Goal: Transaction & Acquisition: Book appointment/travel/reservation

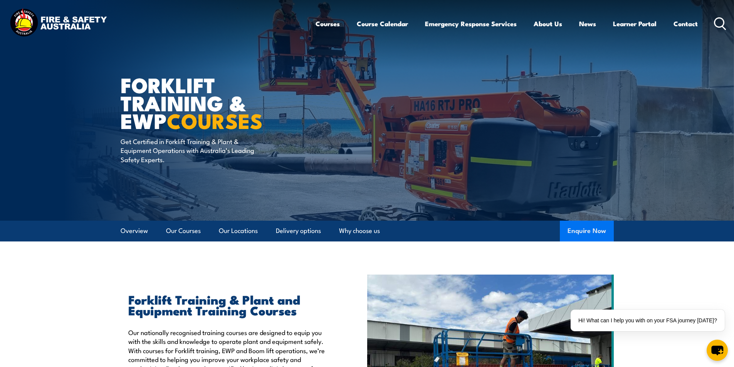
click at [596, 232] on button "Enquire Now" at bounding box center [587, 231] width 54 height 21
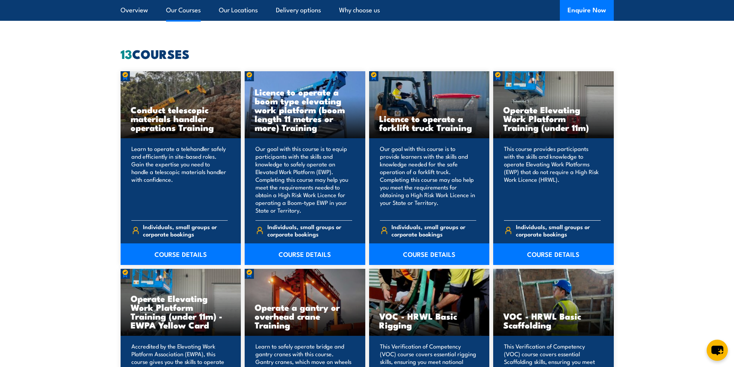
scroll to position [578, 0]
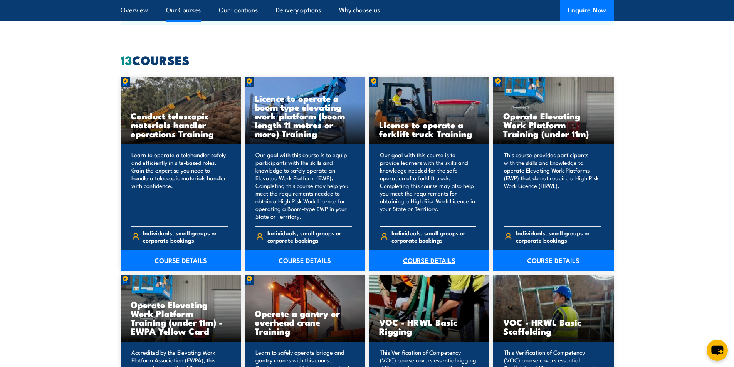
click at [425, 261] on link "COURSE DETAILS" at bounding box center [429, 261] width 121 height 22
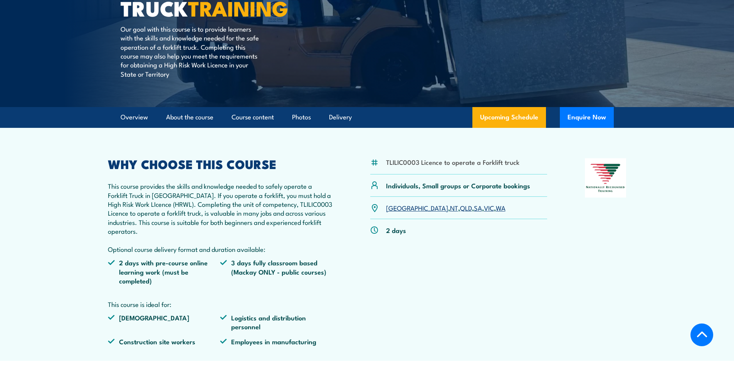
scroll to position [193, 0]
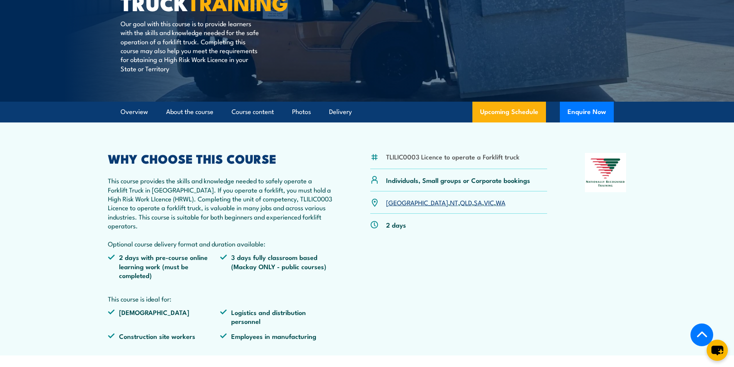
click at [496, 202] on link "WA" at bounding box center [501, 202] width 10 height 9
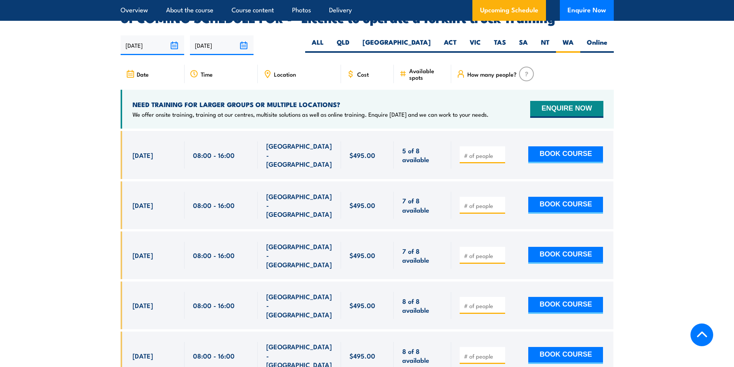
scroll to position [1290, 0]
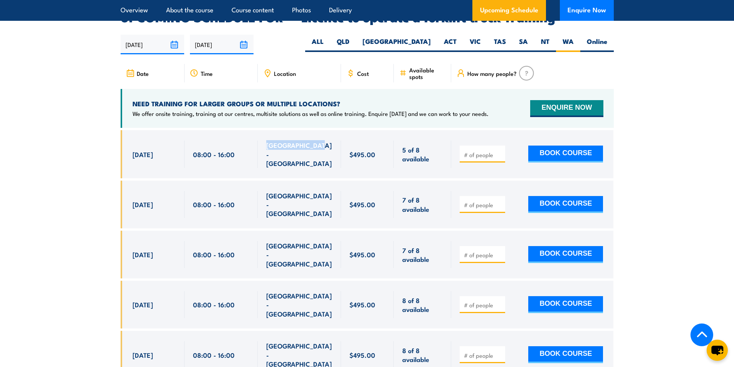
drag, startPoint x: 267, startPoint y: 138, endPoint x: 321, endPoint y: 133, distance: 54.5
click at [321, 141] on div "[GEOGRAPHIC_DATA] - [GEOGRAPHIC_DATA]" at bounding box center [299, 154] width 66 height 27
click at [465, 151] on input "number" at bounding box center [483, 155] width 39 height 8
click at [499, 151] on input "1" at bounding box center [483, 155] width 39 height 8
type input "2"
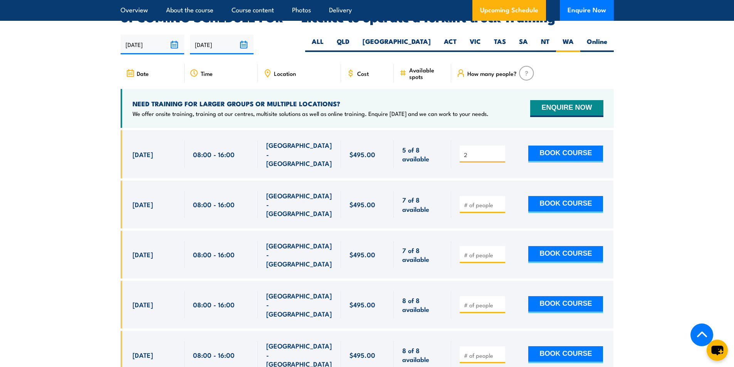
click at [499, 151] on input "2" at bounding box center [483, 155] width 39 height 8
click at [561, 146] on button "BOOK COURSE" at bounding box center [565, 154] width 75 height 17
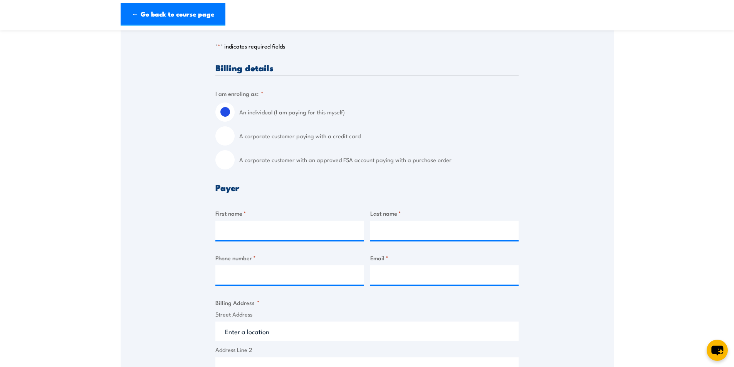
scroll to position [193, 0]
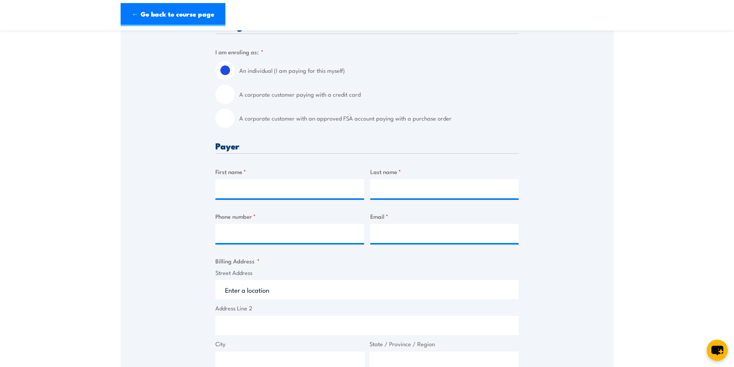
click at [231, 96] on input "A corporate customer paying with a credit card" at bounding box center [224, 94] width 19 height 19
radio input "true"
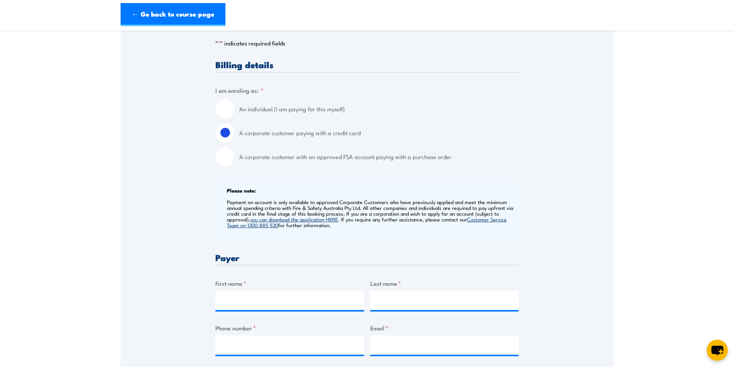
scroll to position [0, 0]
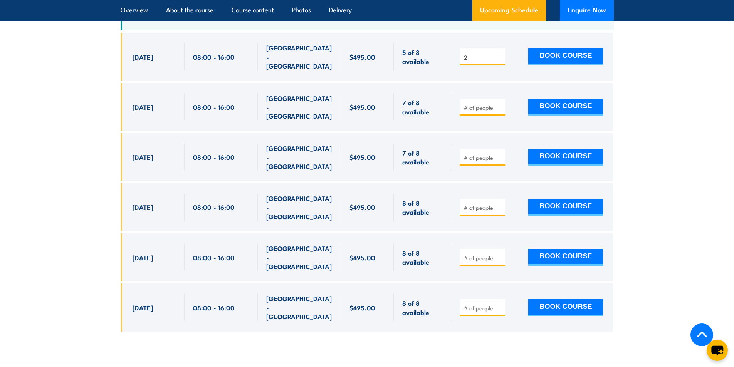
scroll to position [1310, 0]
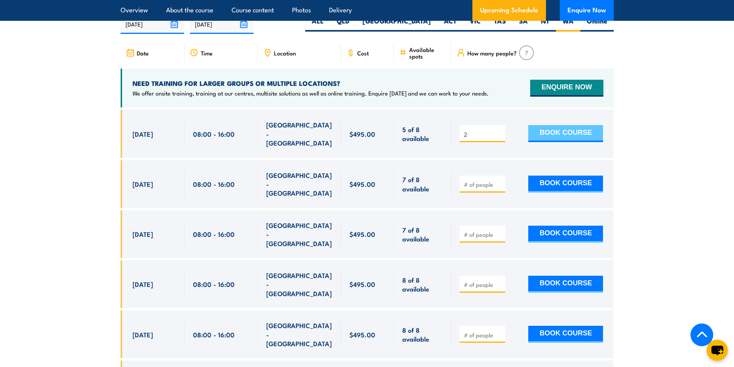
click at [564, 125] on button "BOOK COURSE" at bounding box center [565, 133] width 75 height 17
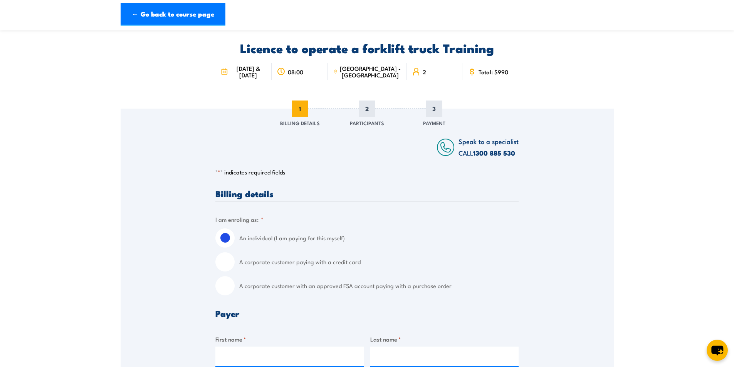
scroll to position [39, 0]
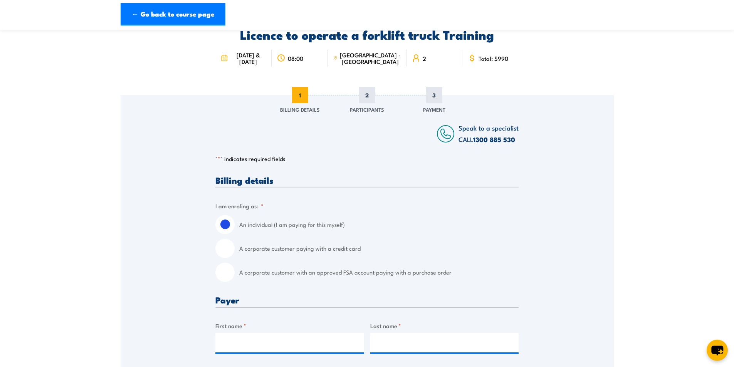
click at [229, 252] on input "A corporate customer paying with a credit card" at bounding box center [224, 248] width 19 height 19
radio input "true"
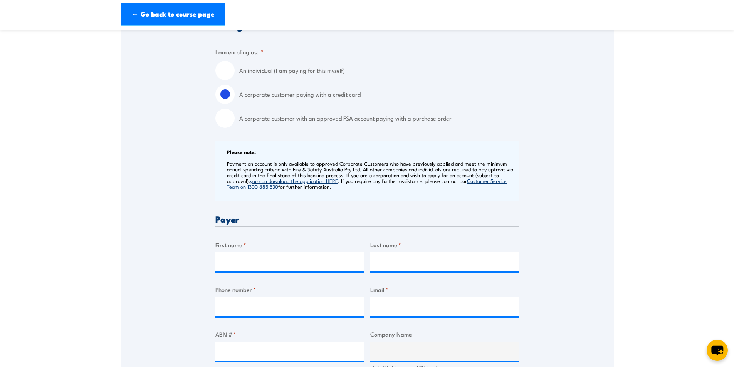
scroll to position [308, 0]
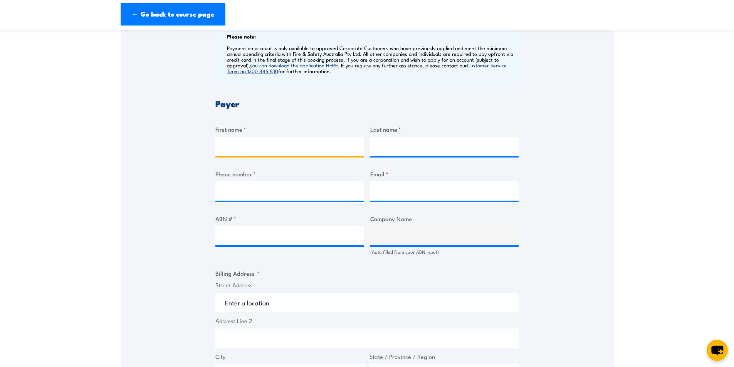
click at [266, 149] on input "First name *" at bounding box center [289, 146] width 149 height 19
type input "Taimur"
type input "Wajid"
type input "0409484521"
type input "taimur.wajid@nepean.com"
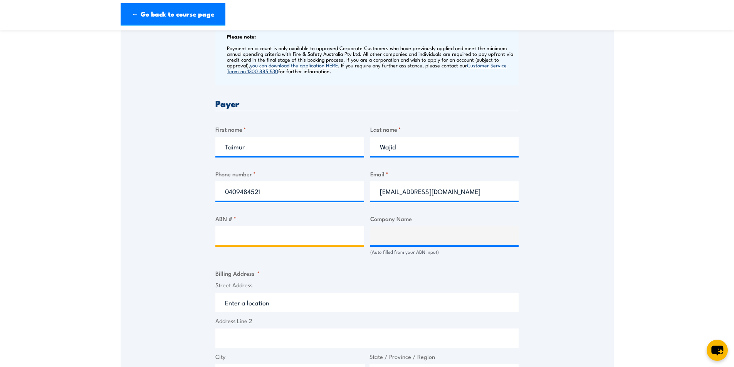
click at [250, 240] on input "ABN # *" at bounding box center [289, 235] width 149 height 19
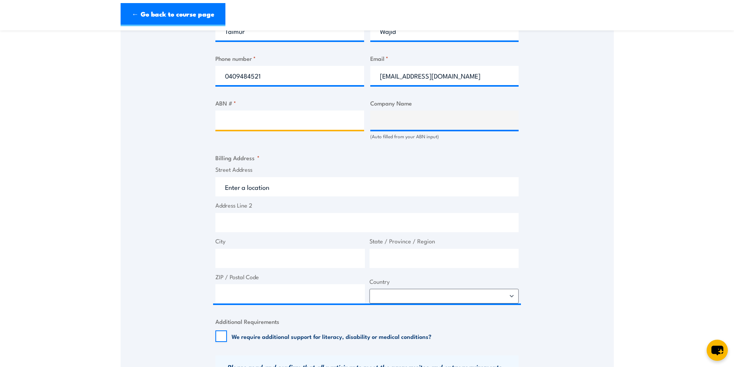
click at [270, 121] on input "ABN # *" at bounding box center [289, 120] width 149 height 19
paste input "77 009 471 425"
type input "77 009 471 425"
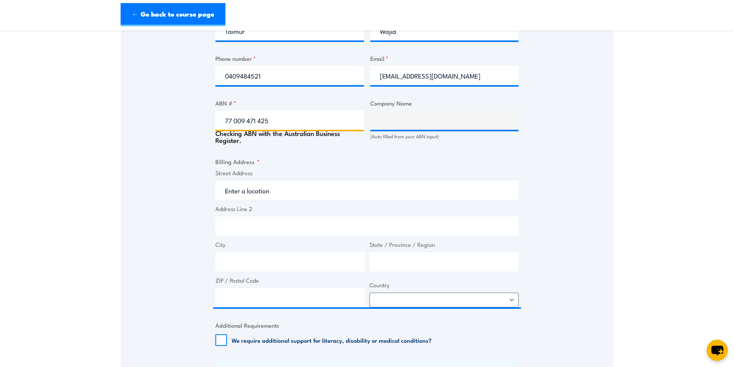
type input "GRAHAM HOLDINGS PTY LTD"
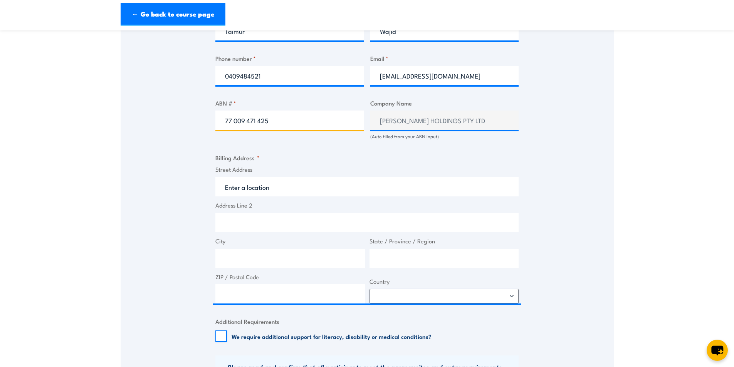
type input "77 009 471 425"
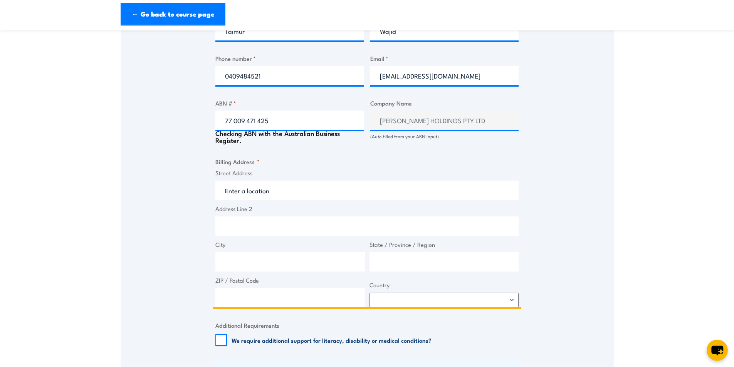
click at [273, 188] on input "Street Address" at bounding box center [366, 190] width 303 height 19
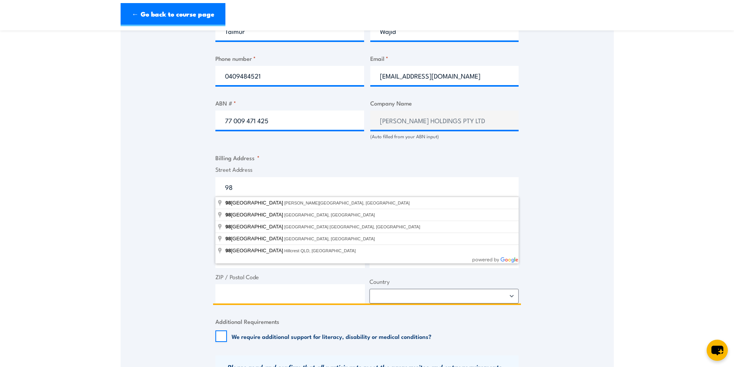
type input "9"
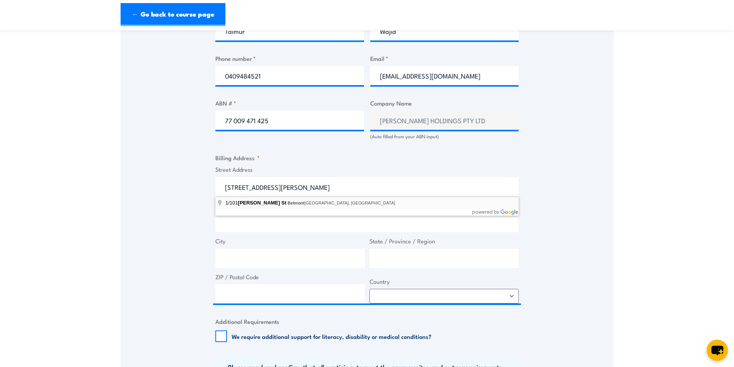
type input "1/101 Campbell St, Belmont WA, Australia"
type input "101 Campbell St"
type input "Belmont"
type input "Western Australia"
type input "6104"
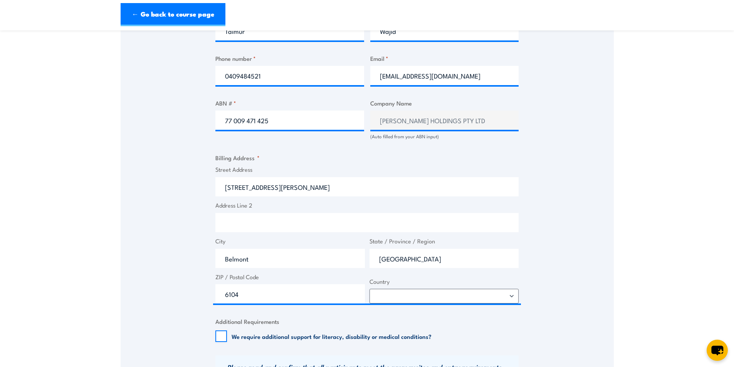
select select "Australia"
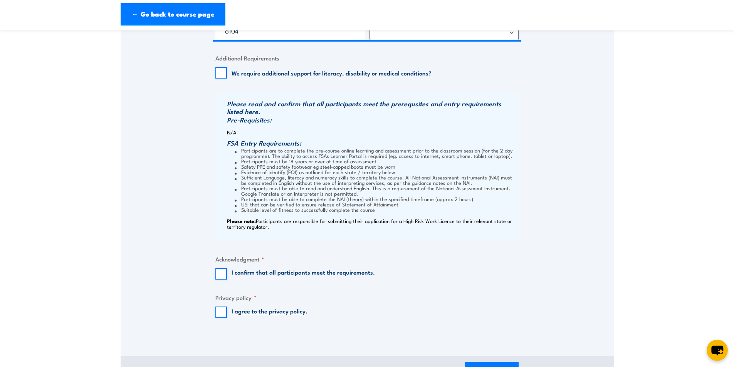
scroll to position [732, 0]
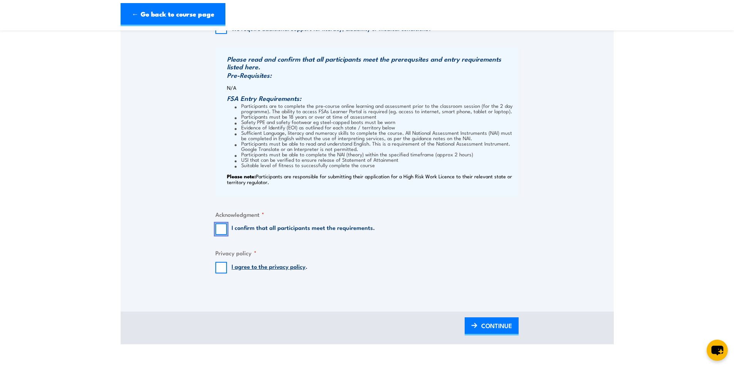
click at [224, 228] on input "I confirm that all participants meet the requirements." at bounding box center [221, 229] width 12 height 12
checkbox input "true"
click at [221, 269] on input "I agree to the privacy policy ." at bounding box center [221, 268] width 12 height 12
checkbox input "true"
click at [483, 331] on span "CONTINUE" at bounding box center [496, 326] width 31 height 20
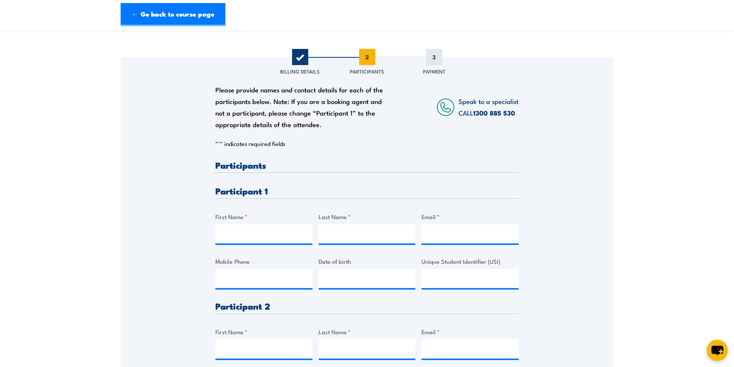
scroll to position [77, 0]
click at [237, 238] on input "First Name *" at bounding box center [263, 233] width 97 height 19
click at [230, 235] on input "edgardo" at bounding box center [263, 233] width 97 height 19
click at [258, 233] on input "Edgardo" at bounding box center [263, 233] width 97 height 19
type input "Edgardo"
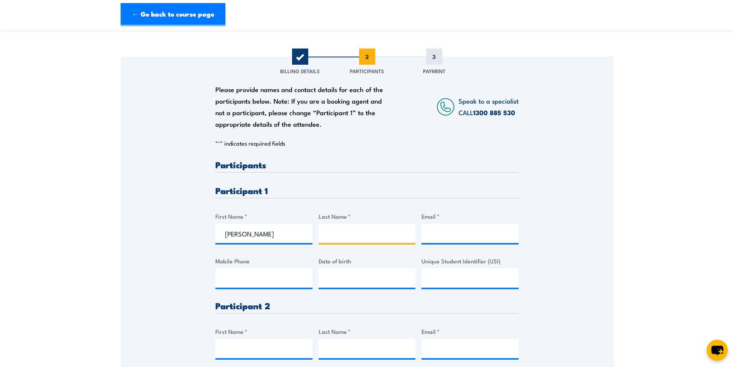
click at [341, 235] on input "Last Name *" at bounding box center [367, 233] width 97 height 19
type input "Tisbe"
click at [444, 232] on input "Email *" at bounding box center [470, 233] width 97 height 19
type input "E"
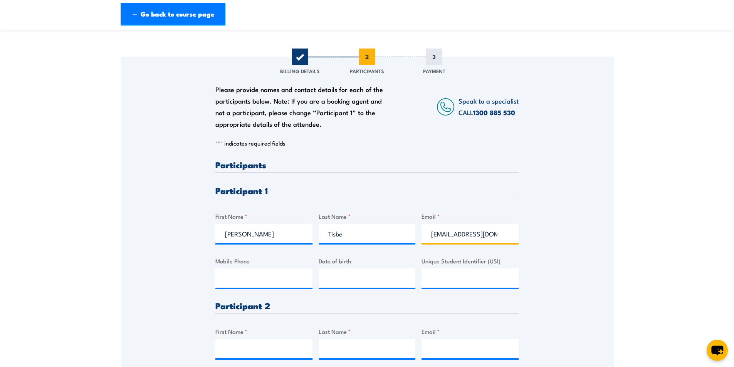
drag, startPoint x: 508, startPoint y: 232, endPoint x: 339, endPoint y: 241, distance: 168.6
click at [339, 241] on div "Please provide names and contact details for each of the participants below. No…" at bounding box center [366, 288] width 303 height 256
type input "edgardotisbe@yahoo.com"
click at [252, 277] on input "Mobile Phone" at bounding box center [263, 278] width 97 height 19
type input "0452168120"
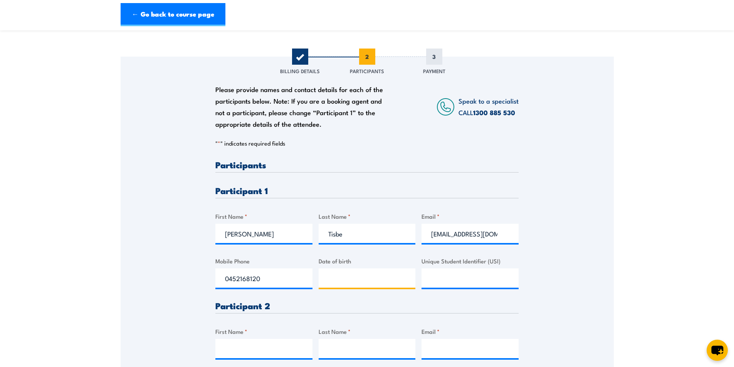
type input "__/__/____"
click at [373, 274] on input "__/__/____" at bounding box center [367, 278] width 97 height 19
click at [438, 276] on input "Unique Student Identifier (USI)" at bounding box center [470, 278] width 97 height 19
click at [339, 277] on input "__/__/____" at bounding box center [367, 278] width 97 height 19
click at [328, 280] on input "__/__/____" at bounding box center [367, 278] width 97 height 19
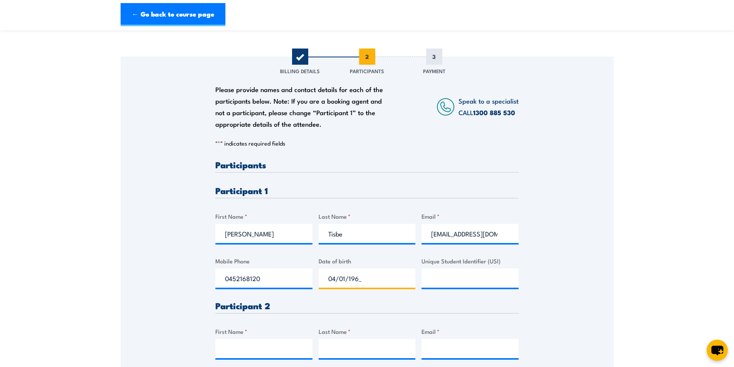
type input "04/01/1968"
click at [432, 280] on input "Unique Student Identifier (USI)" at bounding box center [470, 278] width 97 height 19
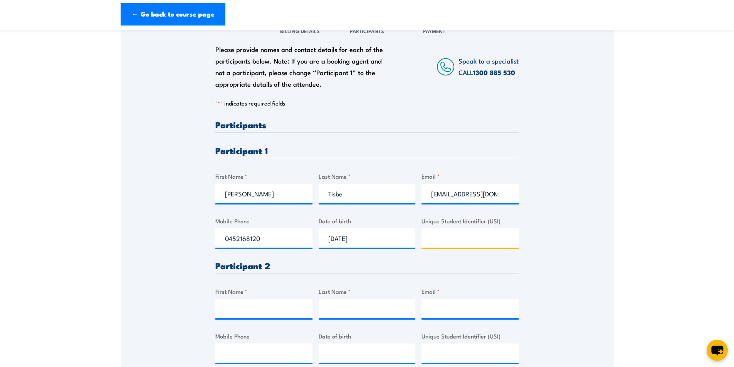
scroll to position [154, 0]
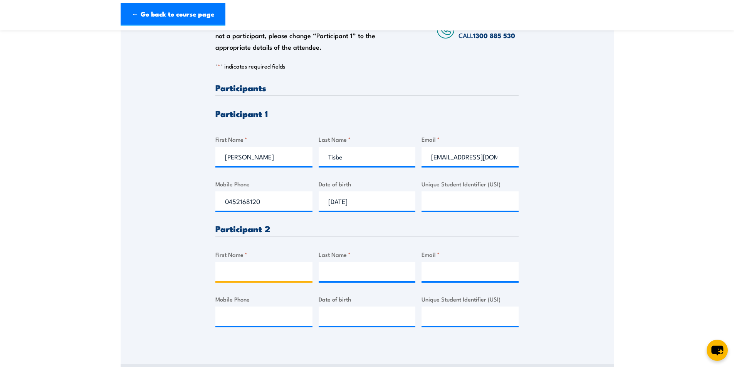
click at [266, 272] on input "First Name *" at bounding box center [263, 271] width 97 height 19
type input "Dante"
click at [388, 273] on input "Last Name *" at bounding box center [367, 271] width 97 height 19
type input "Soriano"
click at [454, 271] on input "Email *" at bounding box center [470, 271] width 97 height 19
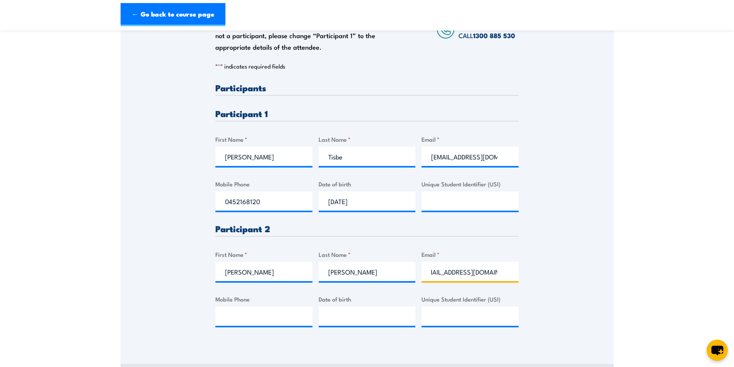
scroll to position [0, 0]
drag, startPoint x: 420, startPoint y: 269, endPoint x: 363, endPoint y: 269, distance: 56.6
click at [363, 269] on div "Please provide names and contact details for each of the participants below. No…" at bounding box center [366, 211] width 303 height 256
click at [504, 275] on input "danteqsoriano@gmail.com" at bounding box center [470, 271] width 97 height 19
click at [476, 270] on input "danteqsoriano@gmail.com" at bounding box center [470, 271] width 97 height 19
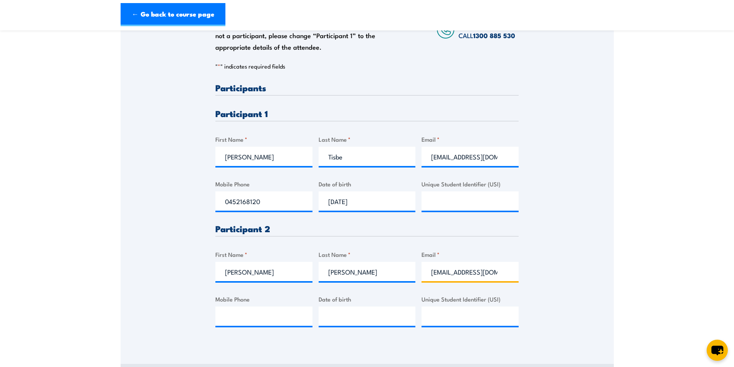
type input "danteqsoriano@gmail.com"
click at [258, 307] on input "Mobile Phone" at bounding box center [263, 316] width 97 height 19
drag, startPoint x: 241, startPoint y: 318, endPoint x: 267, endPoint y: 319, distance: 25.8
click at [267, 319] on input "0467419853" at bounding box center [263, 316] width 97 height 19
type input "0467419853"
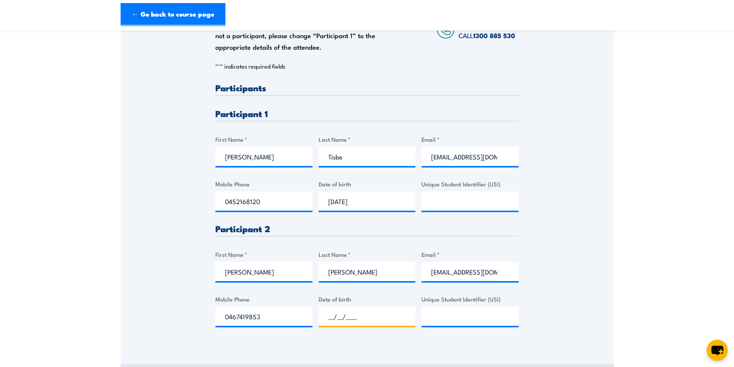
click at [348, 318] on input "__/__/____" at bounding box center [367, 316] width 97 height 19
type input "20/03/1983"
drag, startPoint x: 483, startPoint y: 318, endPoint x: 479, endPoint y: 316, distance: 4.9
click at [483, 317] on input "Unique Student Identifier (USI)" at bounding box center [470, 316] width 97 height 19
click at [442, 205] on input "Unique Student Identifier (USI)" at bounding box center [470, 200] width 97 height 19
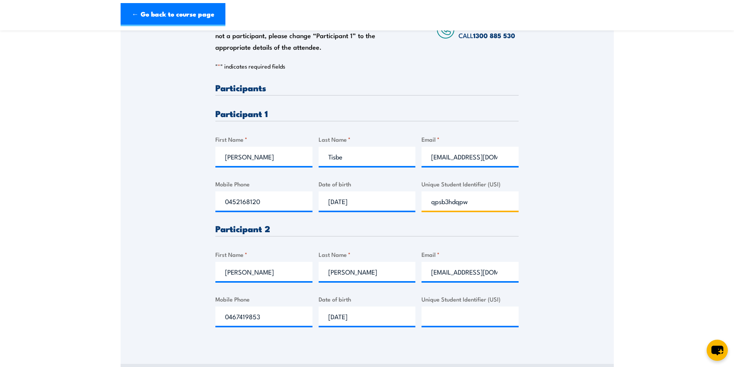
click at [480, 205] on input "qpsb3hdqpw" at bounding box center [470, 200] width 97 height 19
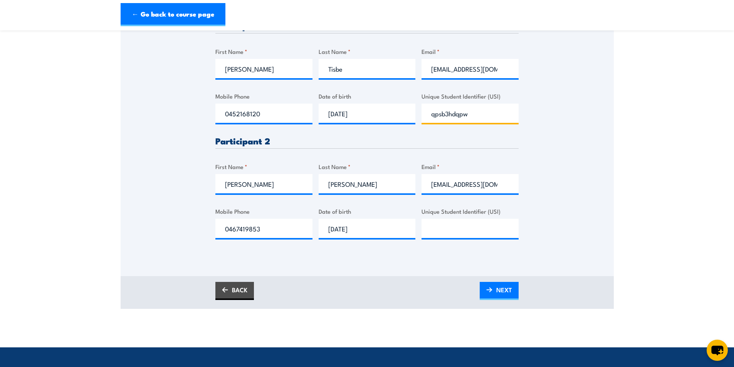
scroll to position [270, 0]
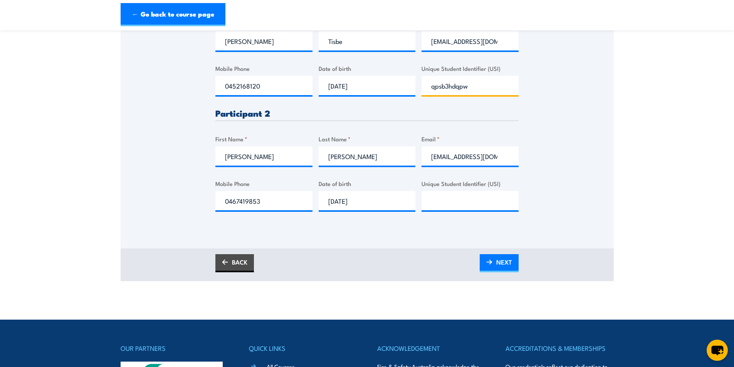
type input "qpsb3hdqpw"
click at [440, 197] on input "Unique Student Identifier (USI)" at bounding box center [470, 200] width 97 height 19
click at [449, 201] on input "Unique Student Identifier (USI)" at bounding box center [470, 200] width 97 height 19
click at [474, 204] on input "cbt7fcc2hp" at bounding box center [470, 200] width 97 height 19
type input "cbt7fcc2hp"
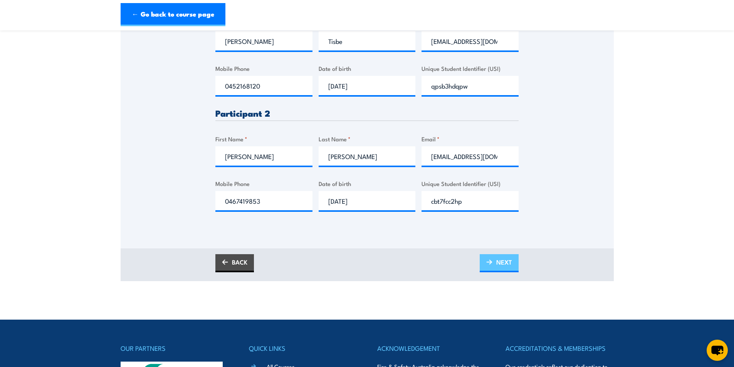
click at [500, 264] on span "NEXT" at bounding box center [504, 262] width 16 height 20
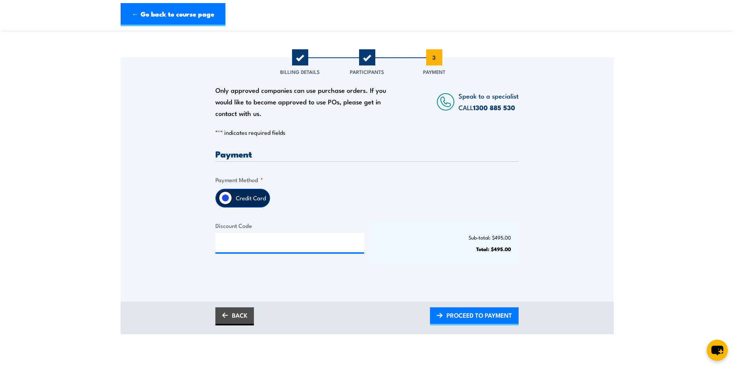
scroll to position [77, 0]
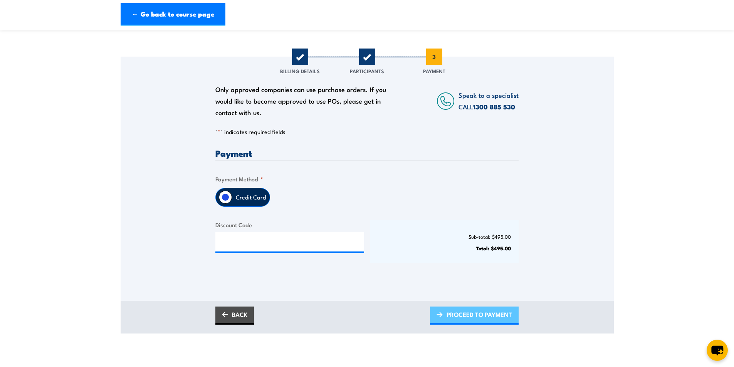
click at [464, 315] on span "PROCEED TO PAYMENT" at bounding box center [480, 314] width 66 height 20
